Goal: Task Accomplishment & Management: Complete application form

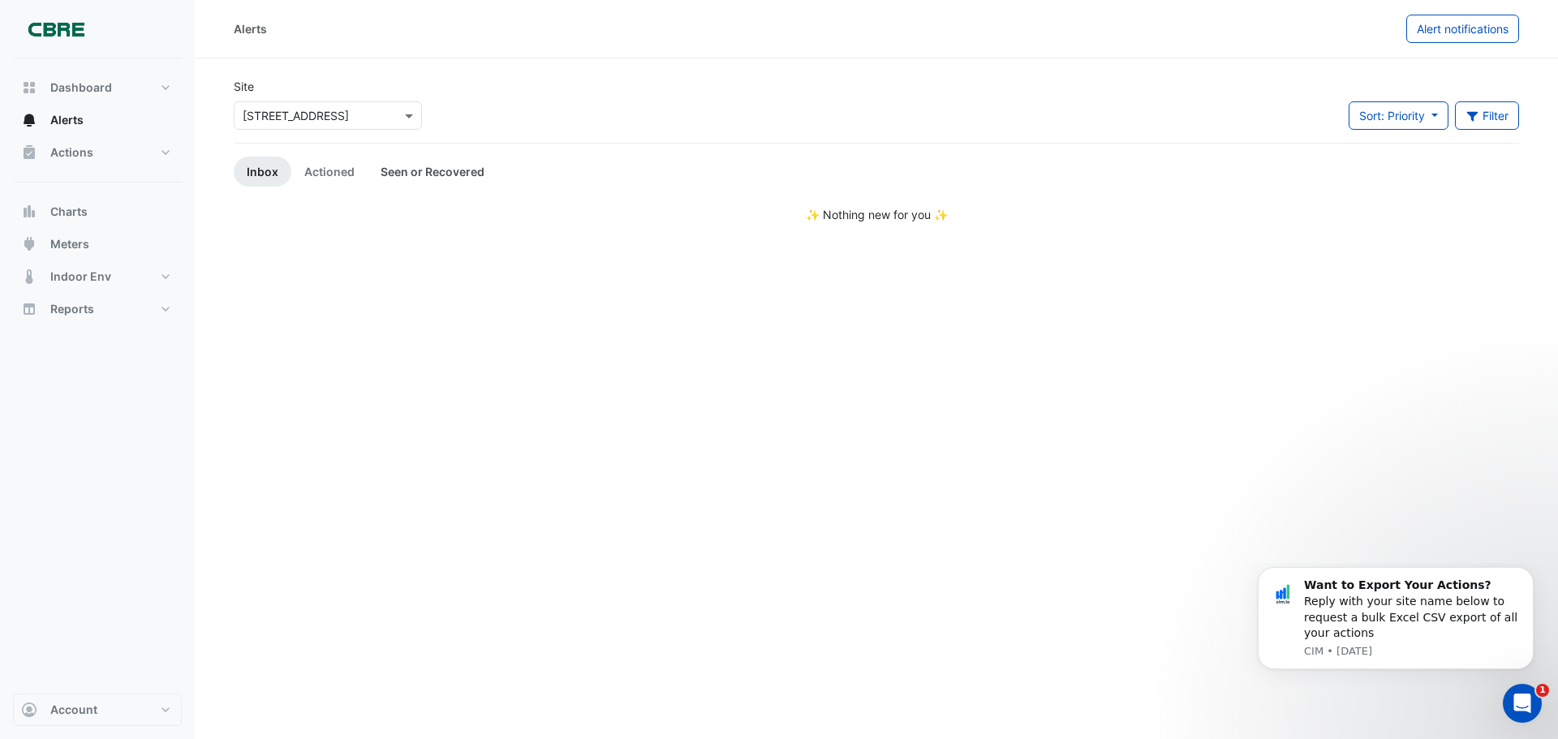
click at [429, 169] on link "Seen or Recovered" at bounding box center [433, 172] width 130 height 30
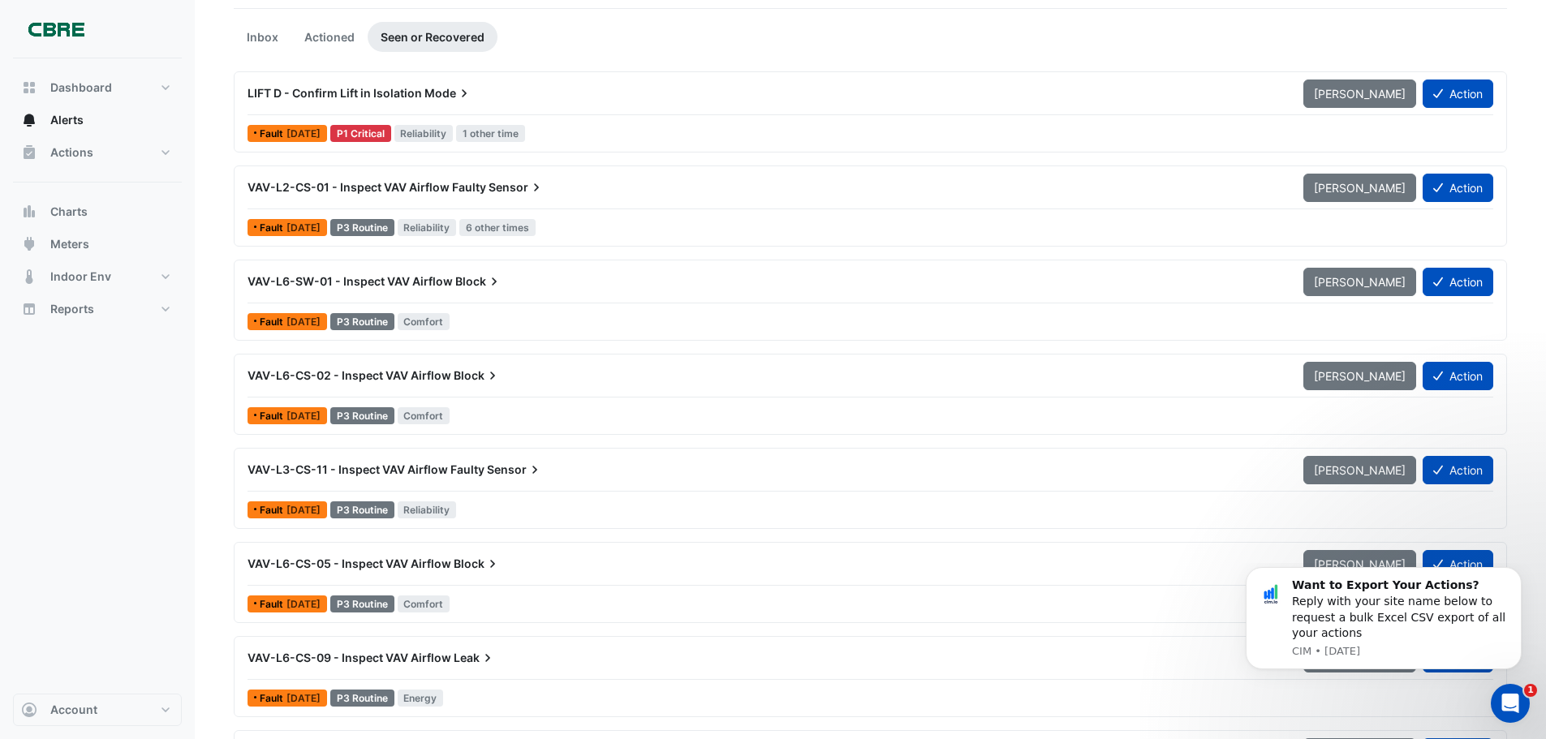
scroll to position [162, 0]
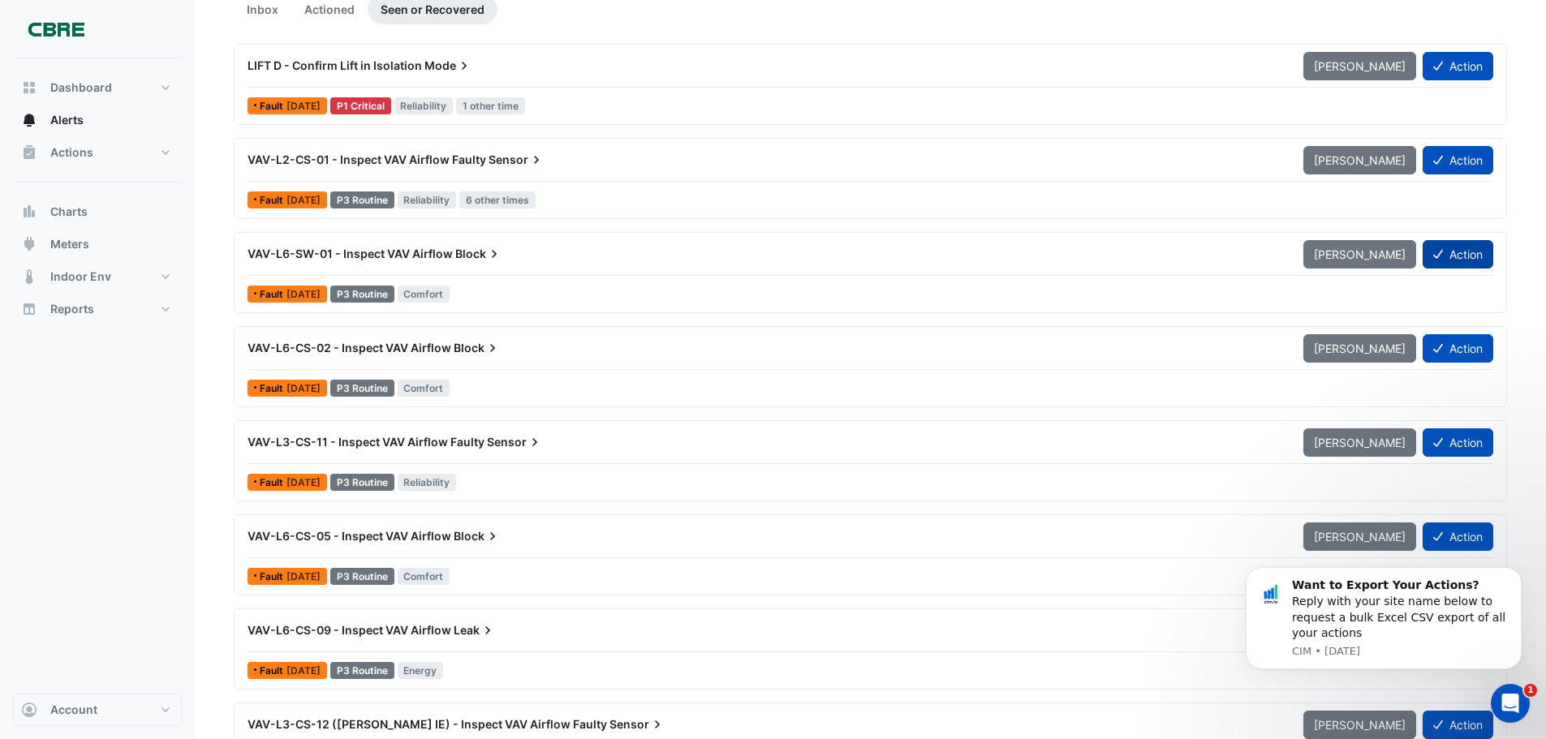
click at [1461, 252] on button "Action" at bounding box center [1458, 254] width 71 height 28
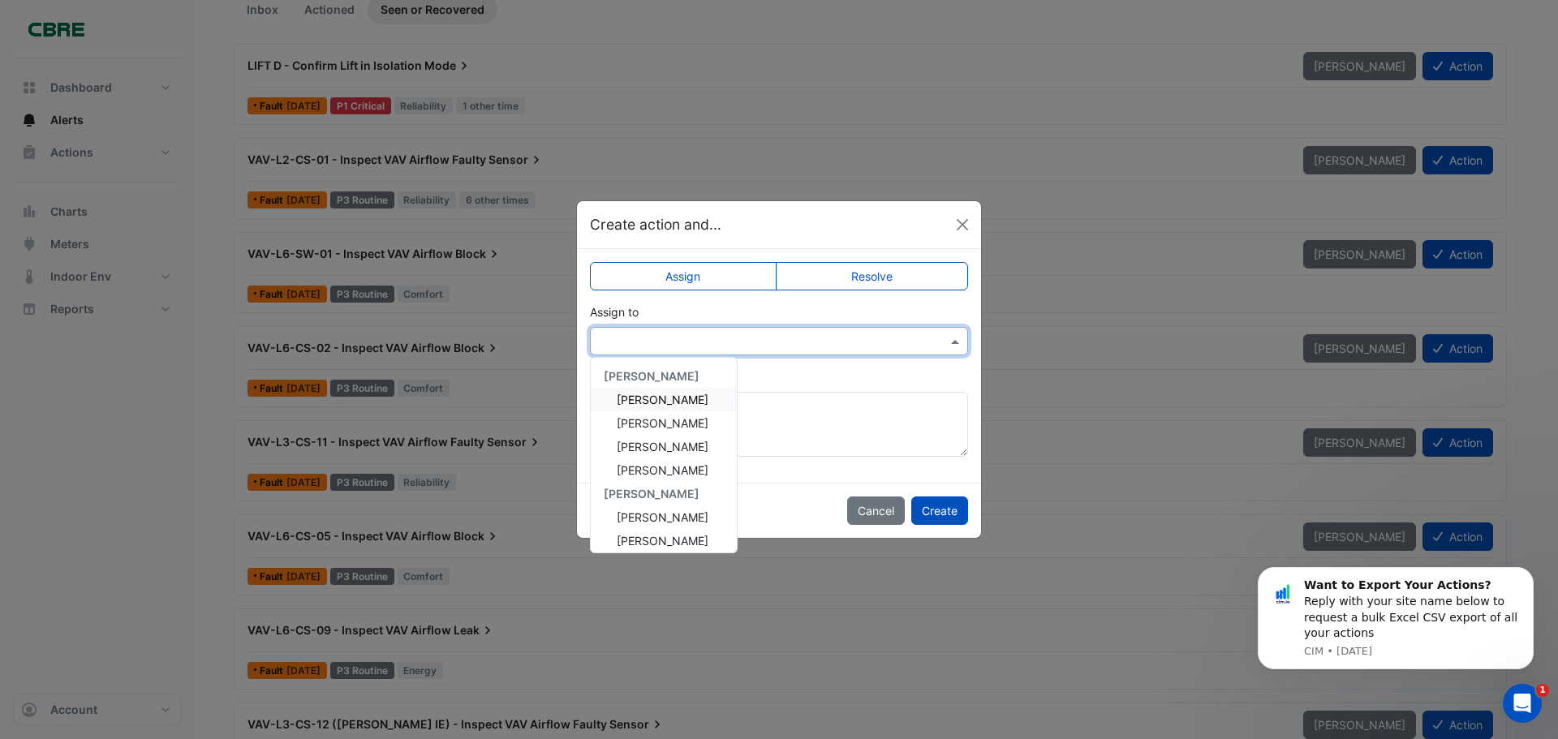
click at [793, 340] on input "text" at bounding box center [763, 342] width 328 height 17
click at [868, 275] on label "Resolve" at bounding box center [872, 276] width 193 height 28
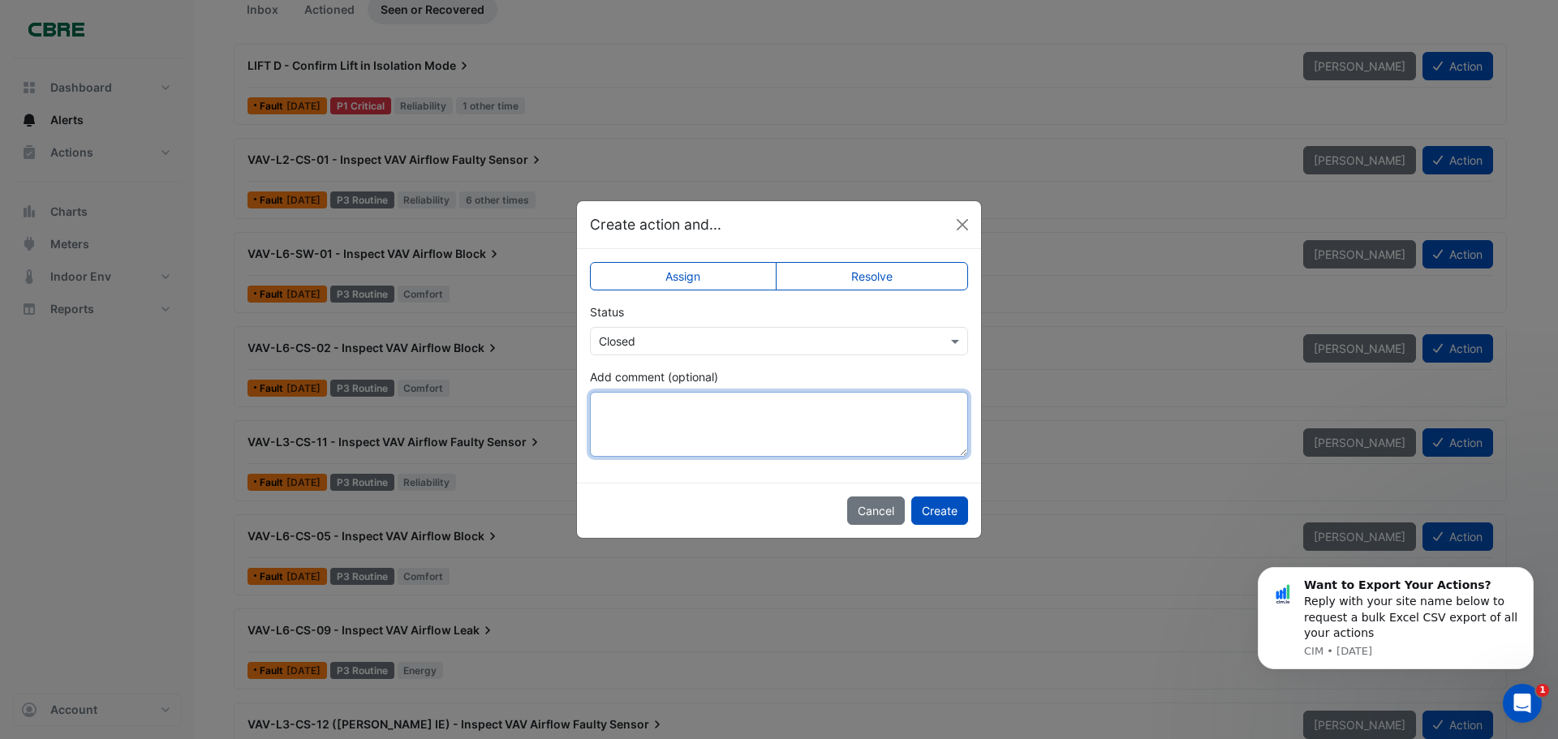
click at [722, 408] on textarea "Add comment (optional)" at bounding box center [779, 424] width 378 height 65
drag, startPoint x: 674, startPoint y: 430, endPoint x: 603, endPoint y: 412, distance: 73.6
click at [603, 412] on textarea "**********" at bounding box center [779, 424] width 378 height 65
type textarea "**********"
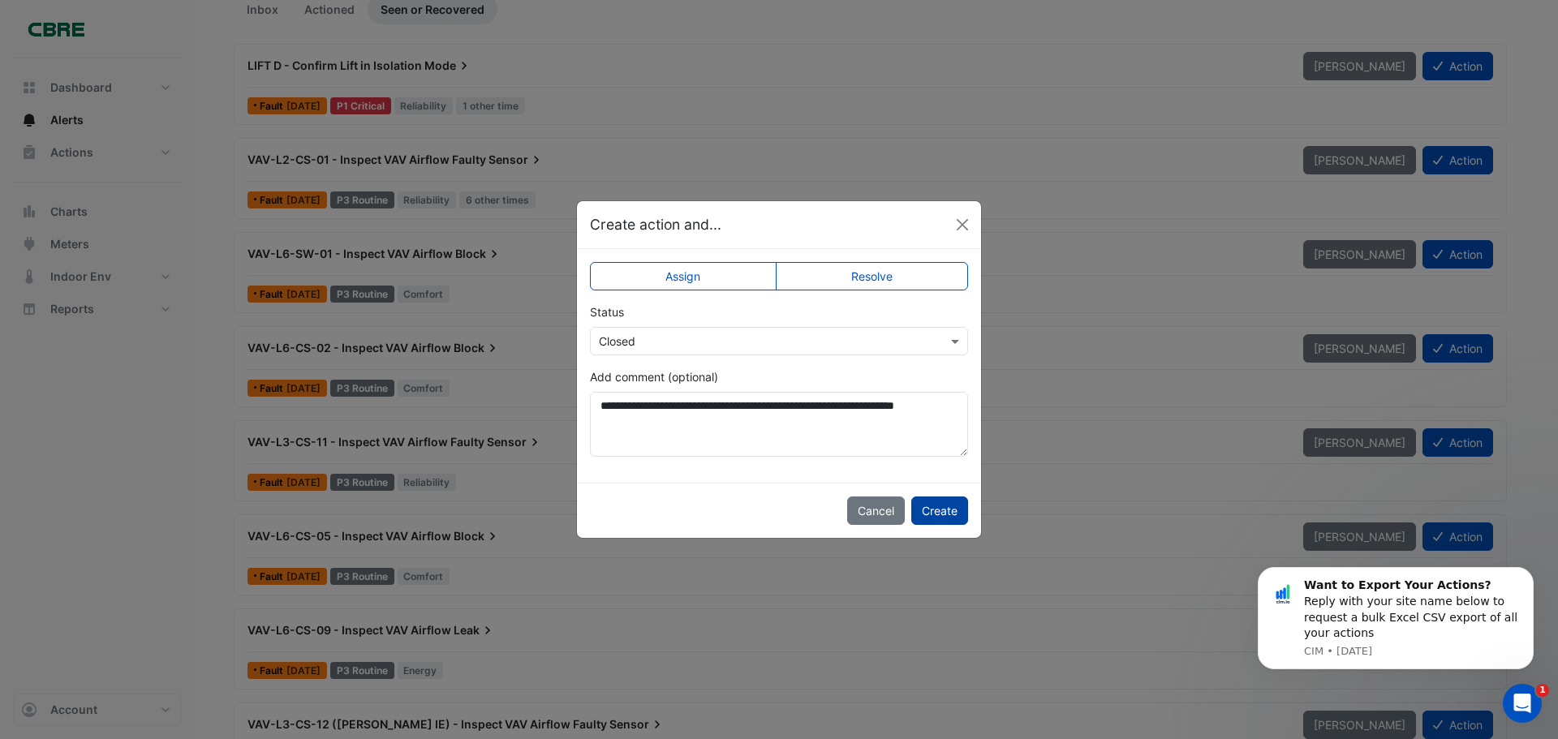
click at [927, 506] on button "Create" at bounding box center [939, 511] width 57 height 28
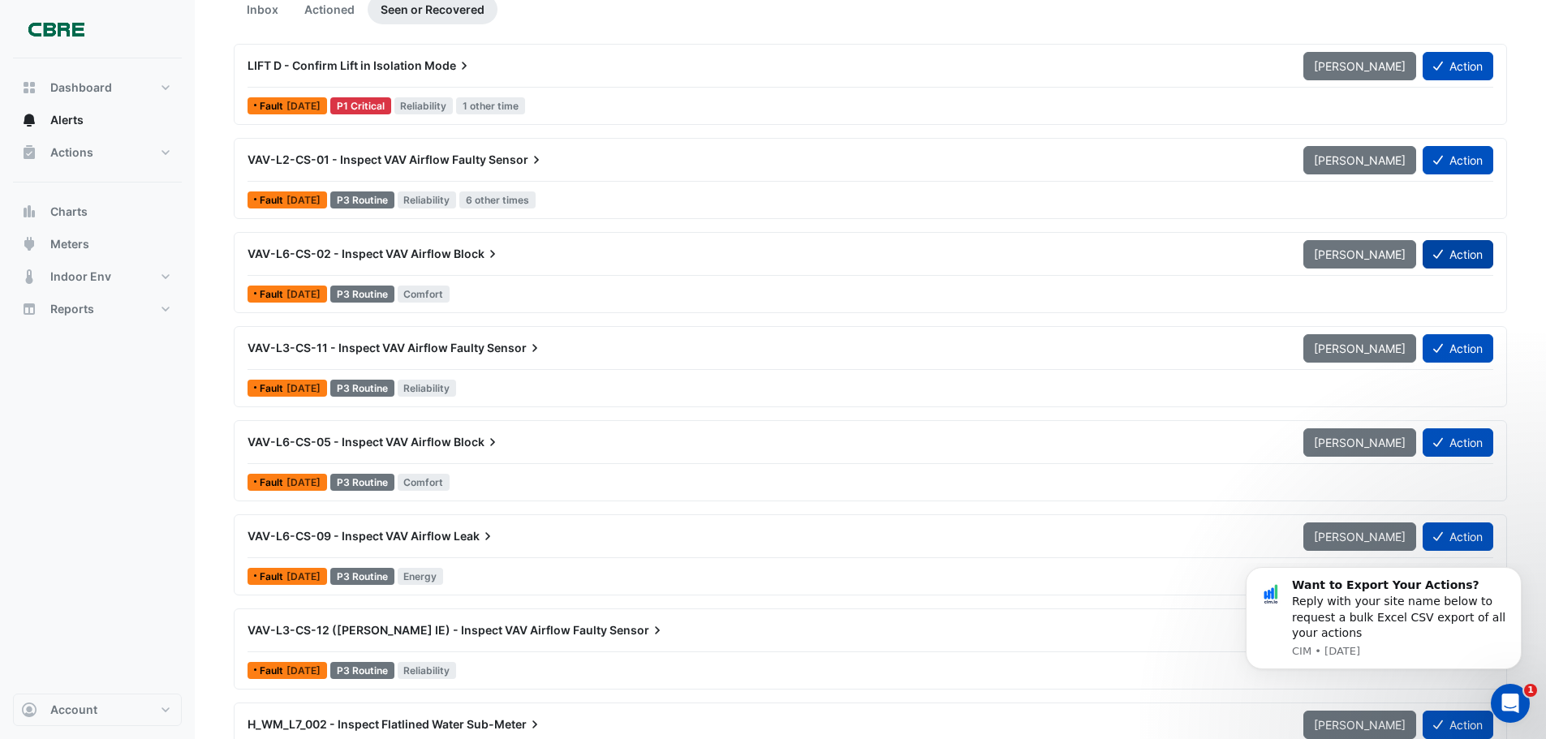
click at [1472, 251] on button "Action" at bounding box center [1458, 254] width 71 height 28
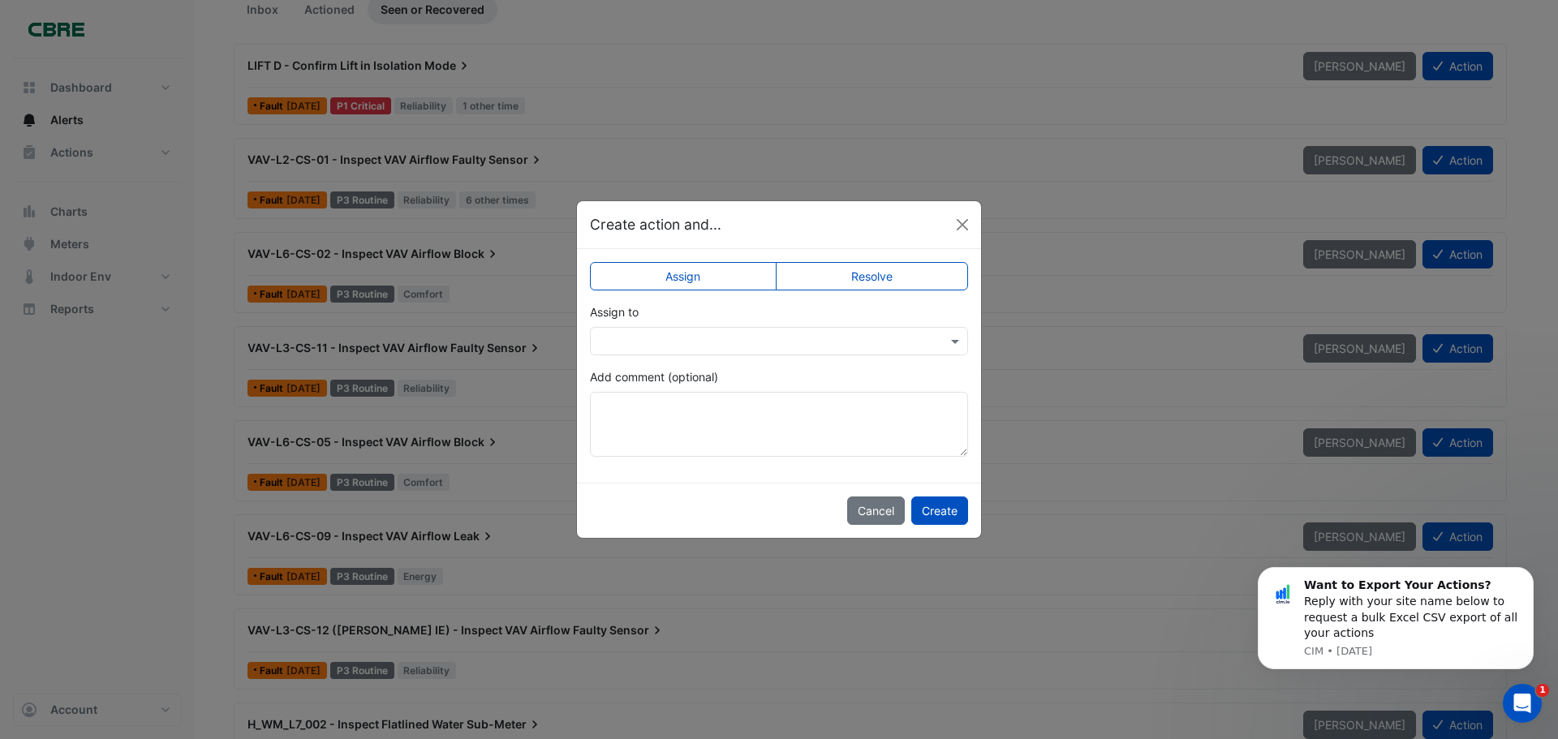
click at [881, 269] on label "Resolve" at bounding box center [872, 276] width 193 height 28
click at [961, 510] on button "Create" at bounding box center [939, 511] width 57 height 28
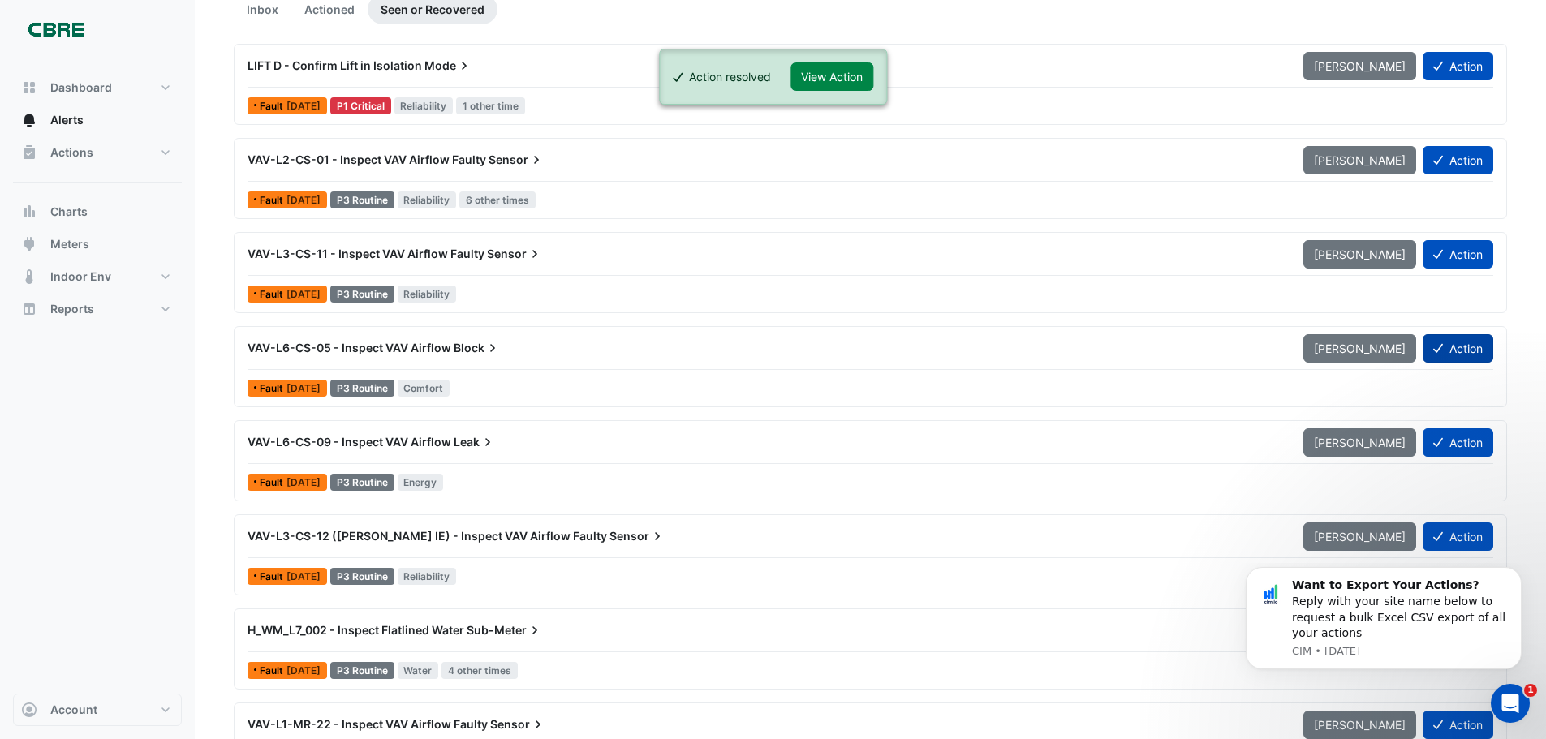
click at [1458, 346] on button "Action" at bounding box center [1458, 348] width 71 height 28
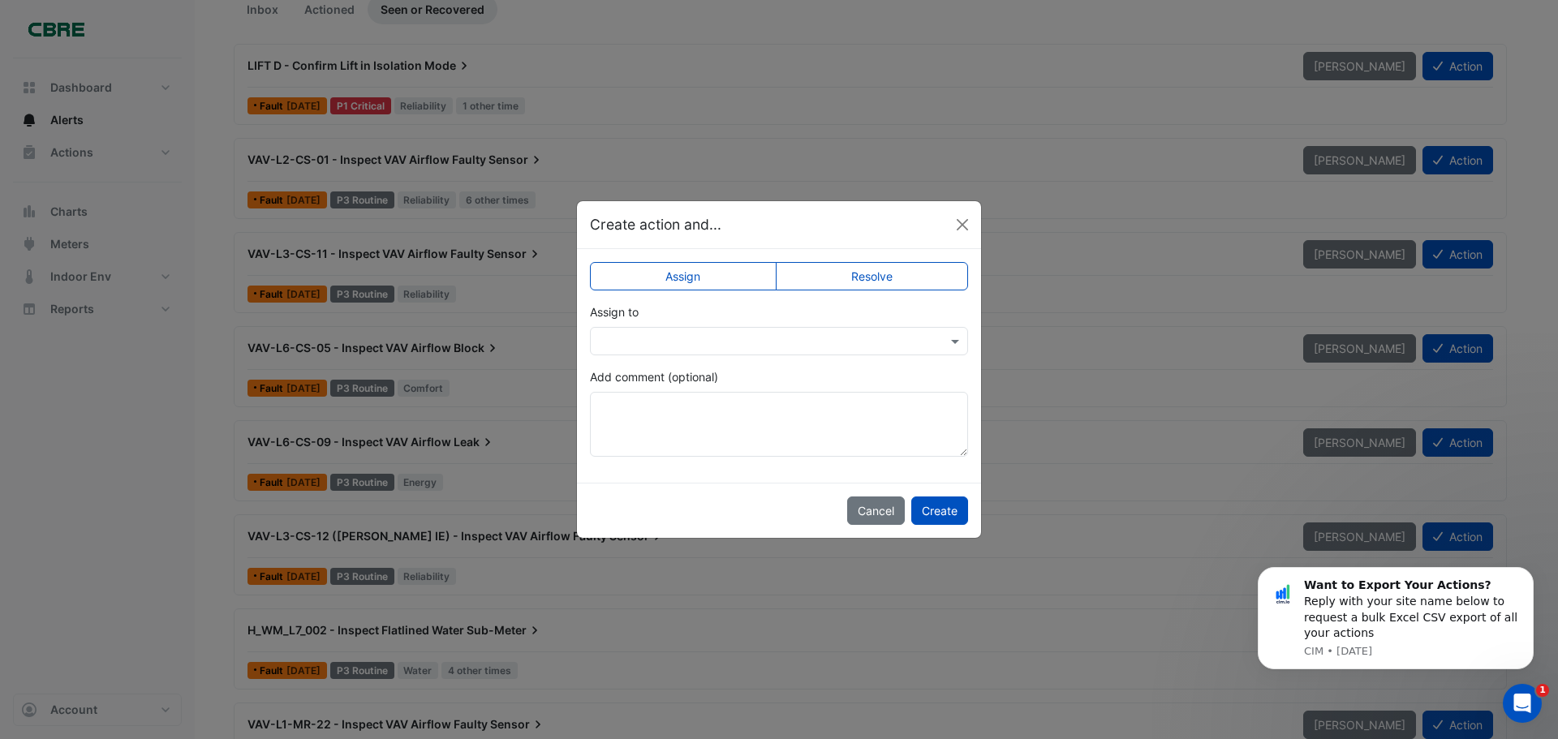
drag, startPoint x: 902, startPoint y: 281, endPoint x: 902, endPoint y: 295, distance: 14.6
click at [902, 280] on label "Resolve" at bounding box center [872, 276] width 193 height 28
click at [942, 517] on button "Create" at bounding box center [939, 511] width 57 height 28
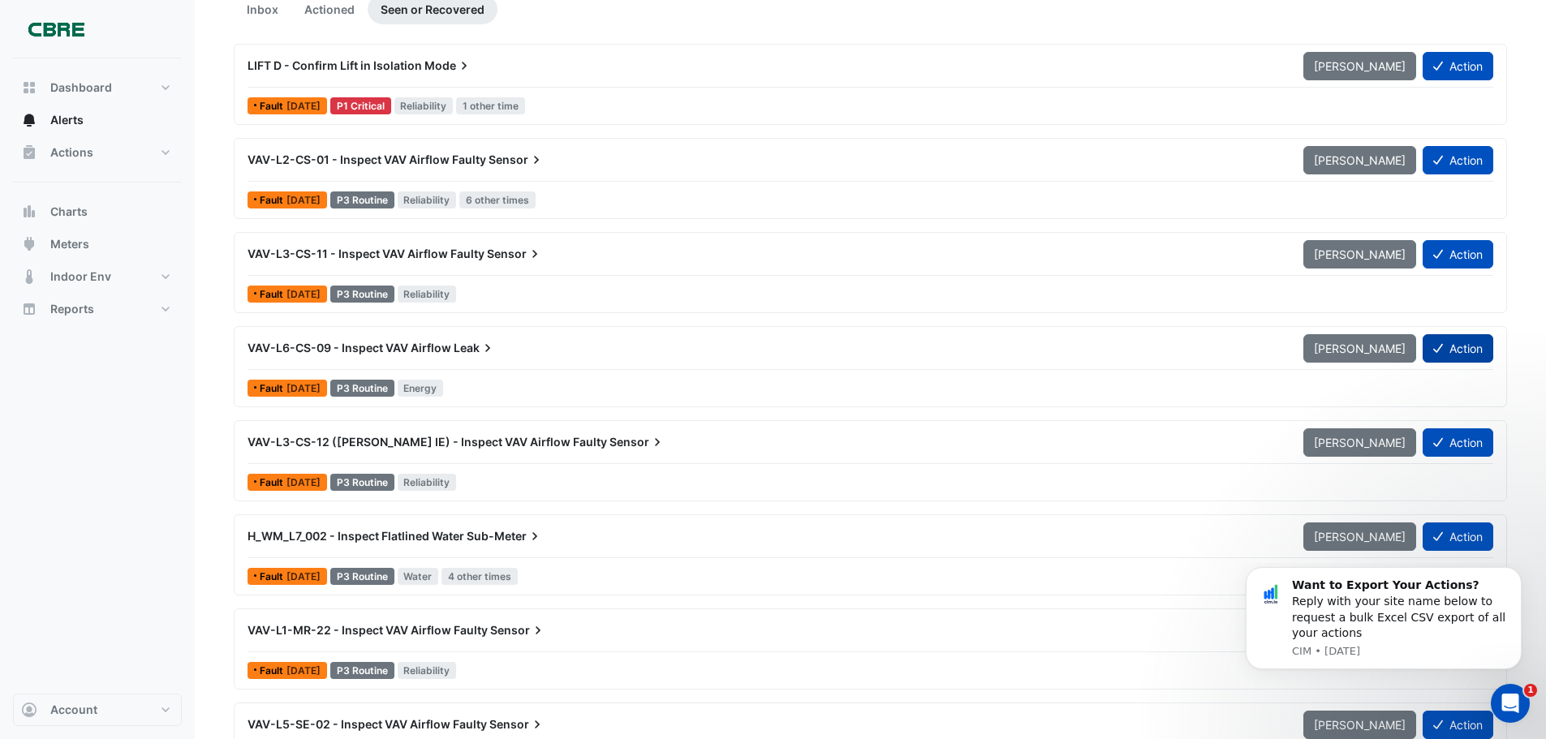
click at [1451, 352] on button "Action" at bounding box center [1458, 348] width 71 height 28
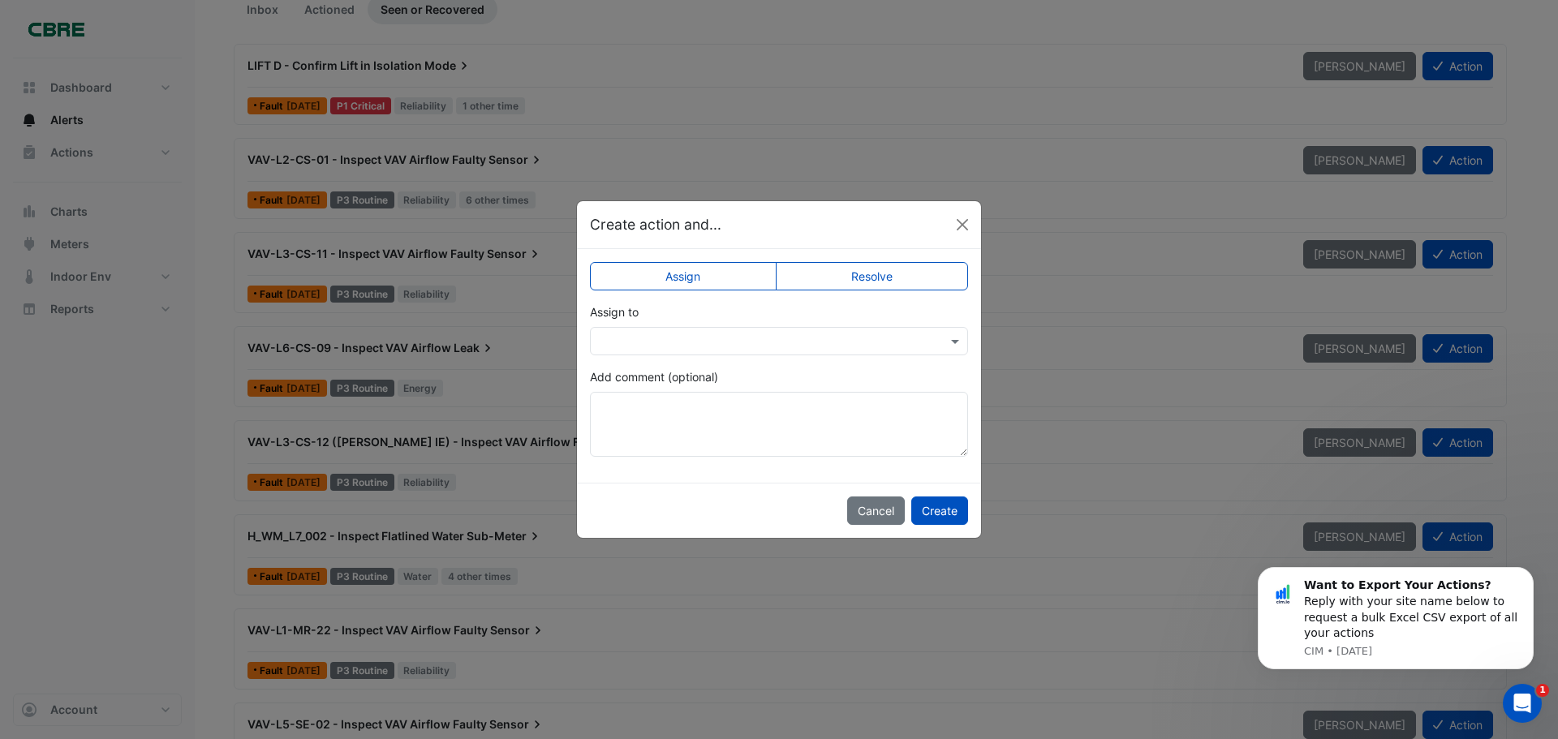
click at [900, 280] on label "Resolve" at bounding box center [872, 276] width 193 height 28
click at [932, 506] on button "Create" at bounding box center [939, 511] width 57 height 28
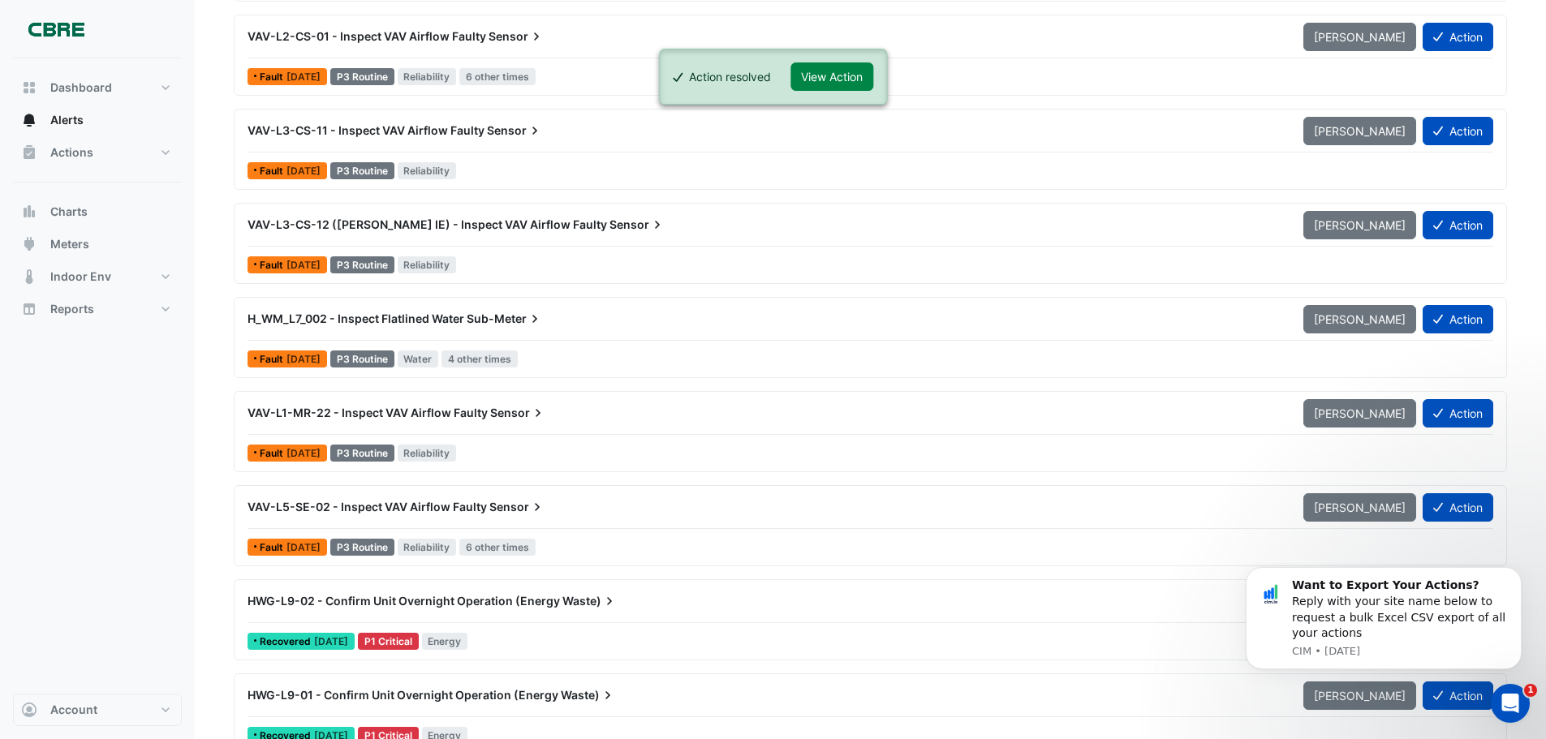
scroll to position [325, 0]
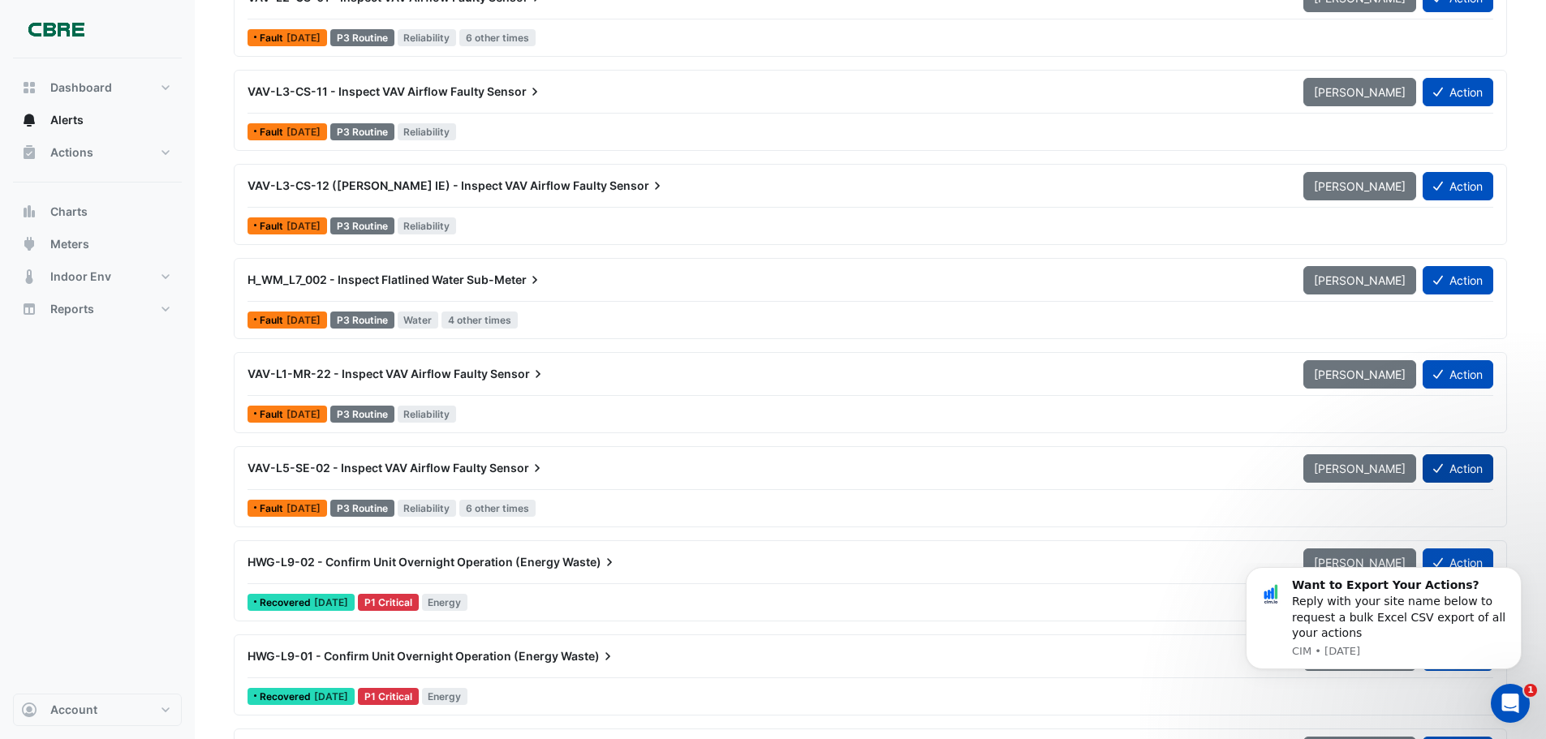
click at [1481, 463] on button "Action" at bounding box center [1458, 468] width 71 height 28
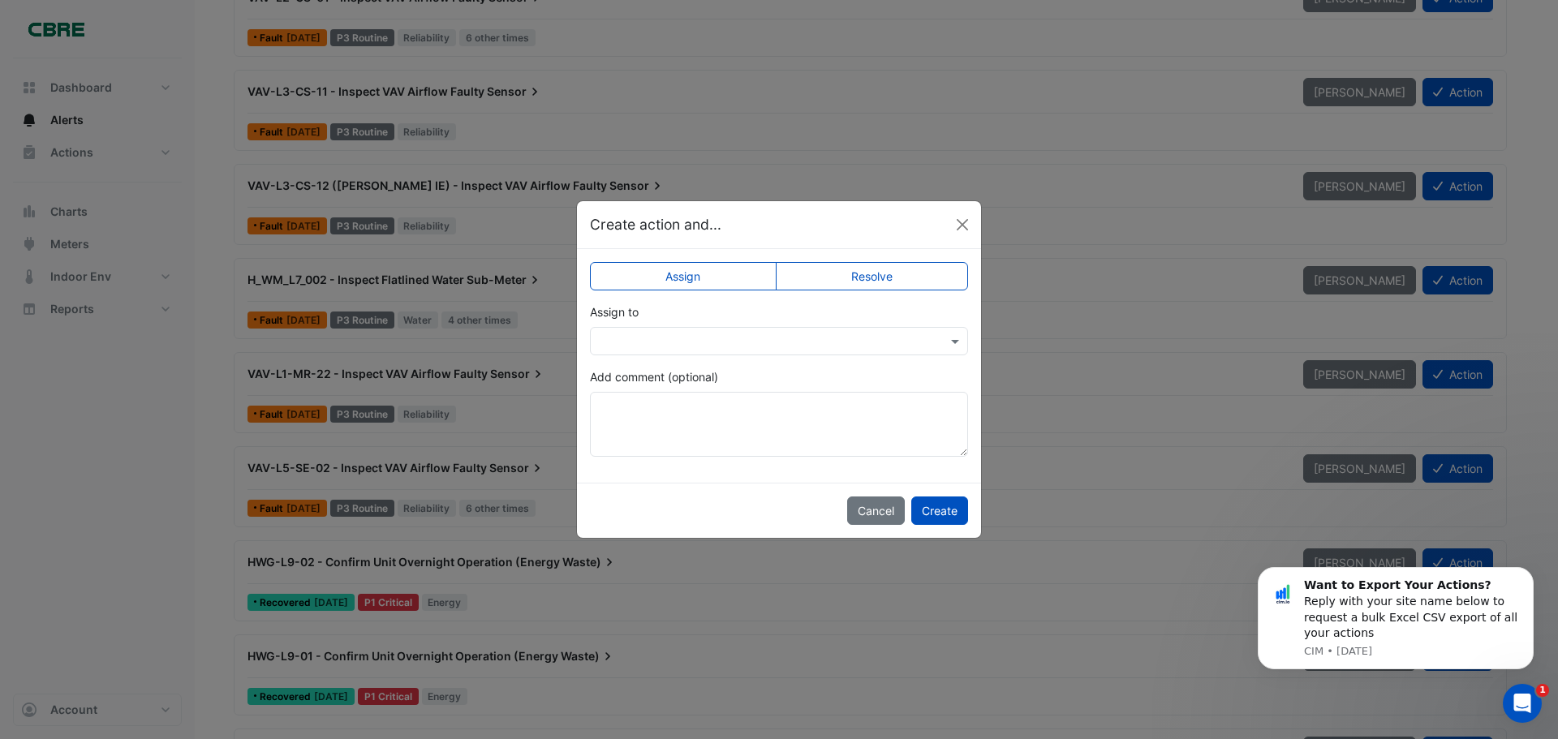
click at [887, 276] on label "Resolve" at bounding box center [872, 276] width 193 height 28
click at [939, 506] on button "Create" at bounding box center [939, 511] width 57 height 28
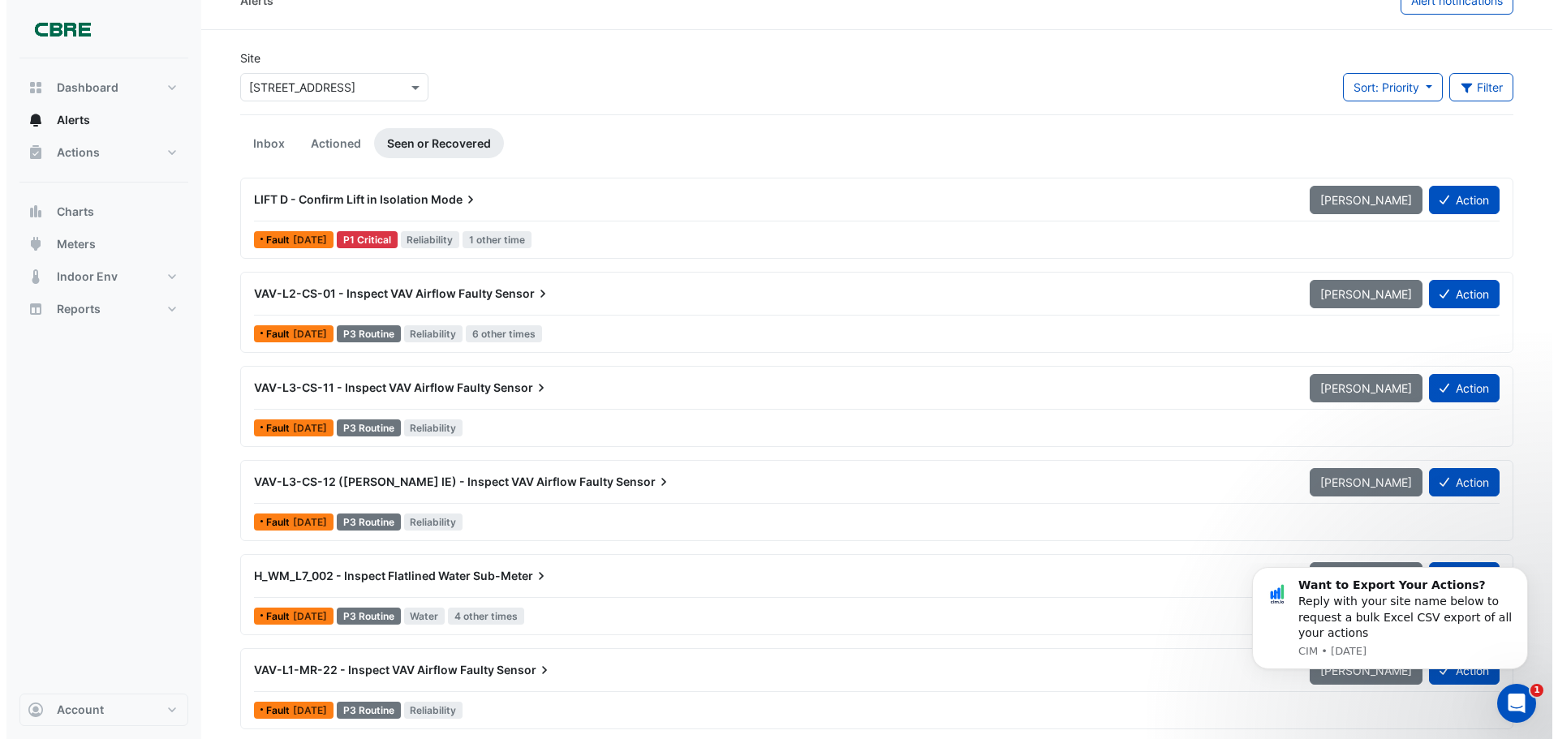
scroll to position [0, 0]
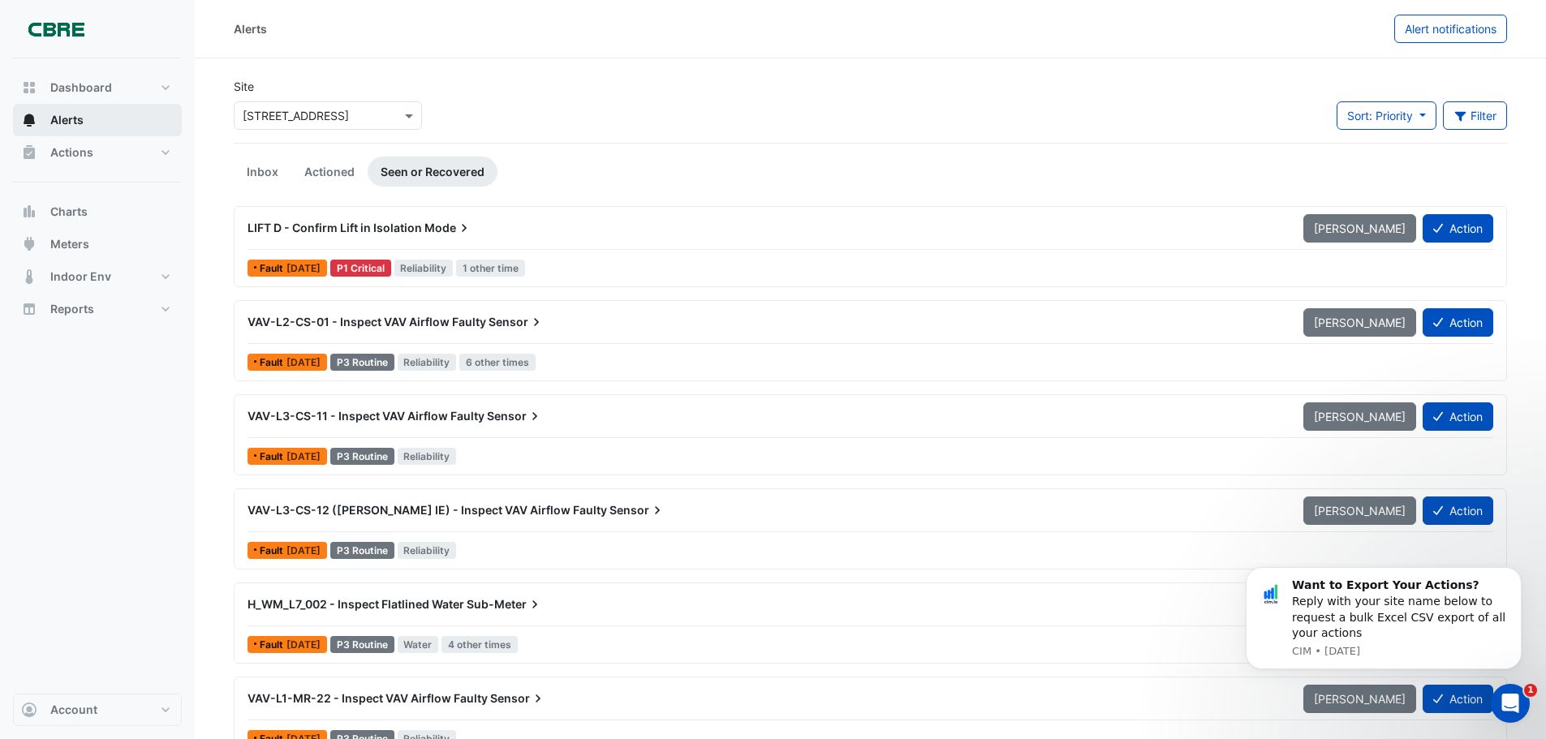
click at [50, 117] on span "Alerts" at bounding box center [66, 120] width 33 height 16
click at [265, 162] on link "Inbox" at bounding box center [263, 172] width 58 height 30
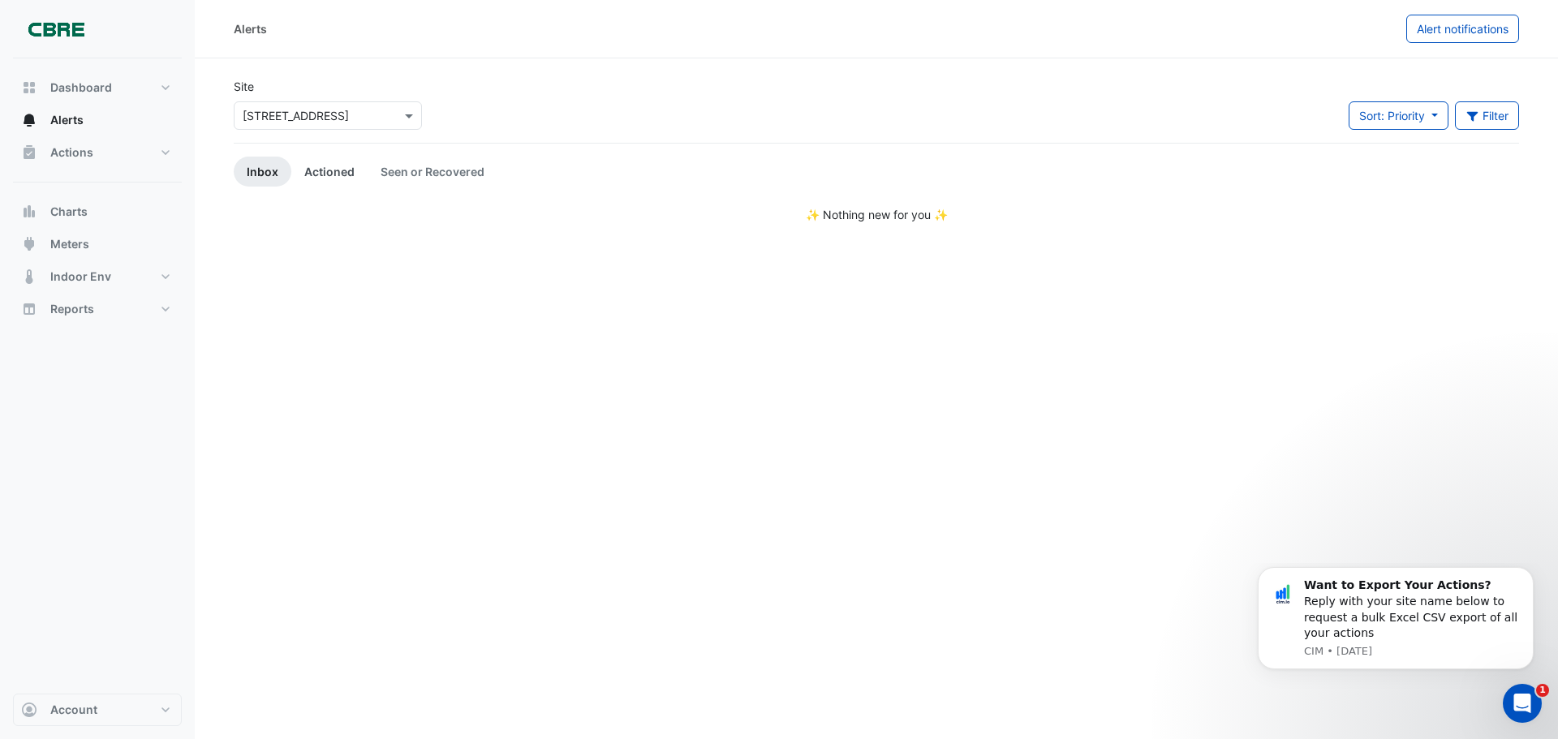
click at [325, 168] on link "Actioned" at bounding box center [329, 172] width 76 height 30
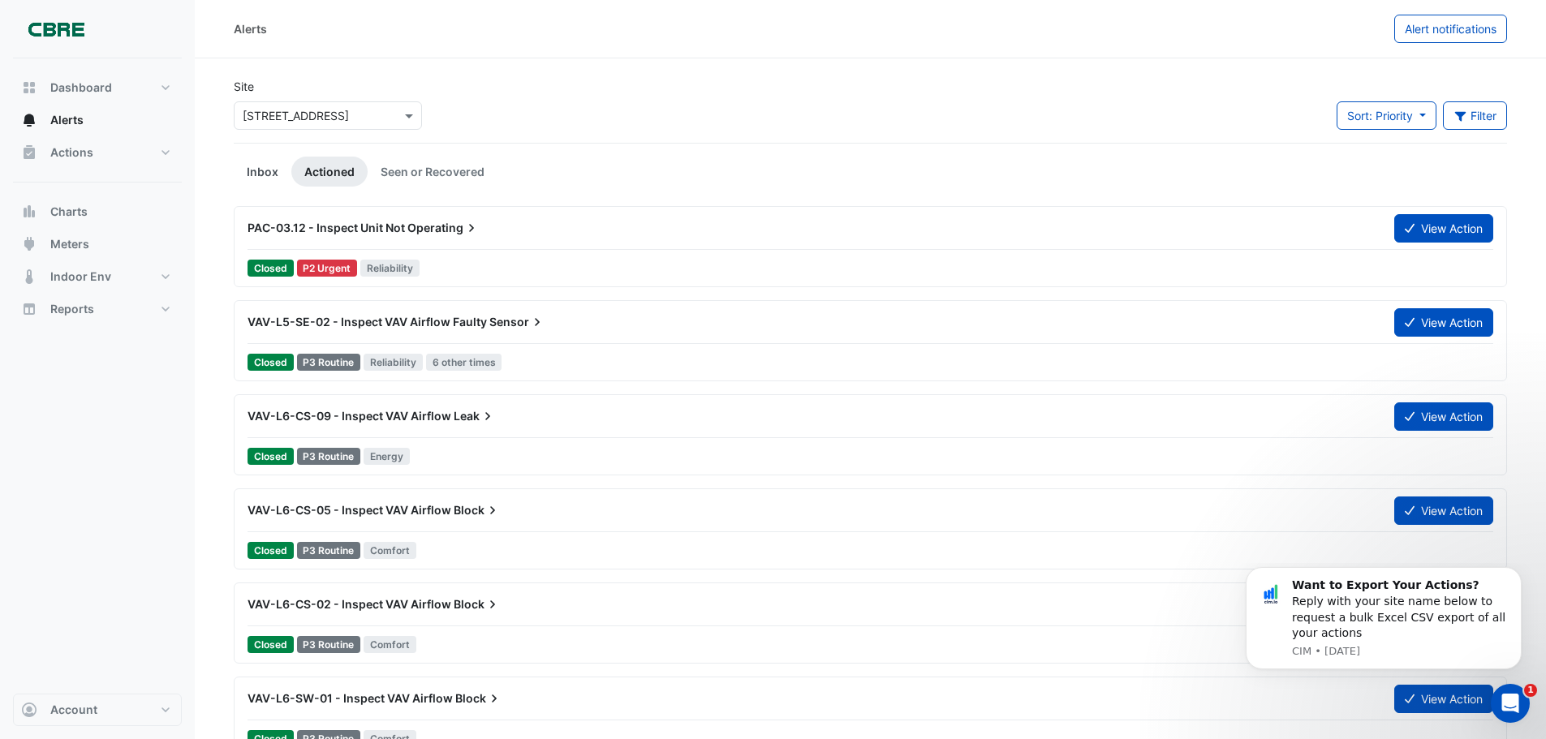
click at [260, 167] on link "Inbox" at bounding box center [263, 172] width 58 height 30
